Goal: Information Seeking & Learning: Check status

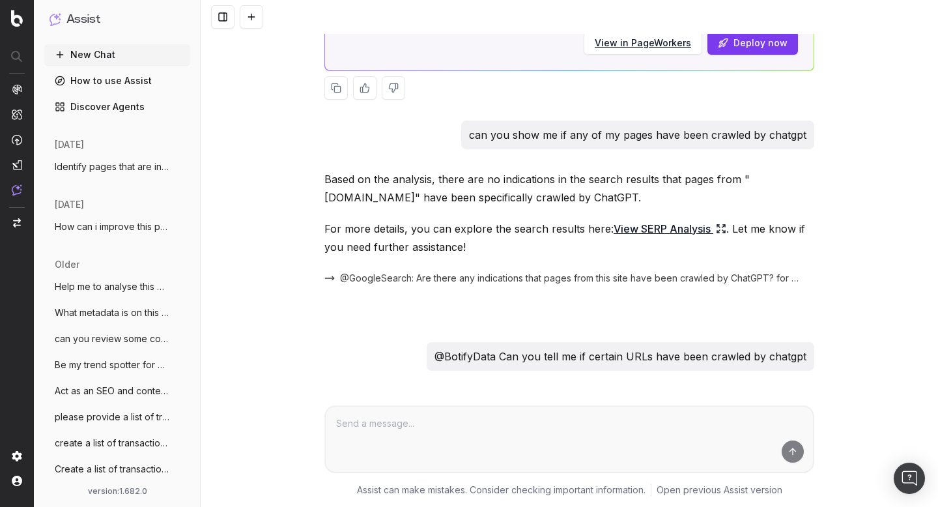
scroll to position [2807, 0]
